Goal: Information Seeking & Learning: Learn about a topic

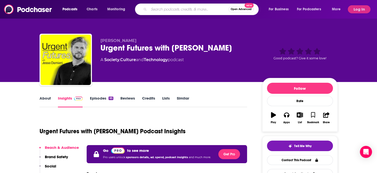
click at [159, 10] on input "Search podcasts, credits, & more..." at bounding box center [189, 9] width 80 height 8
type input "[PERSON_NAME]"
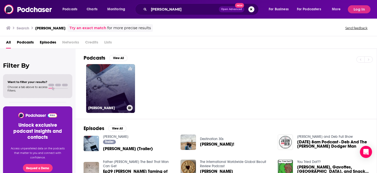
click at [111, 94] on link "[PERSON_NAME]" at bounding box center [110, 88] width 49 height 49
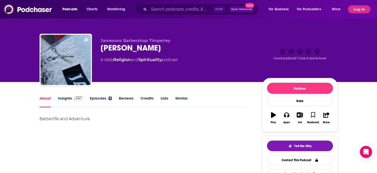
click at [105, 98] on link "Episodes 6" at bounding box center [101, 102] width 22 height 12
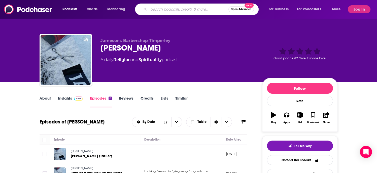
click at [165, 12] on input "Search podcasts, credits, & more..." at bounding box center [189, 9] width 80 height 8
type input "[PERSON_NAME] out of the closet"
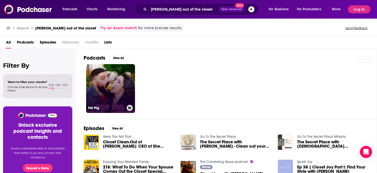
click at [115, 84] on link "Fat Pig" at bounding box center [110, 88] width 49 height 49
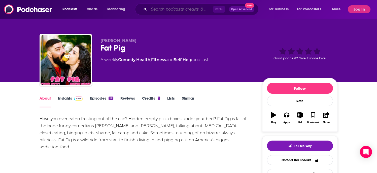
click at [159, 10] on input "Search podcasts, credits, & more..." at bounding box center [181, 9] width 64 height 8
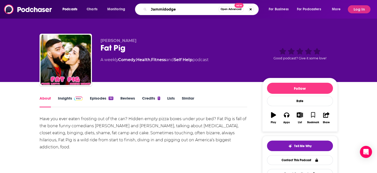
type input "Jammidodger"
